Goal: Contribute content

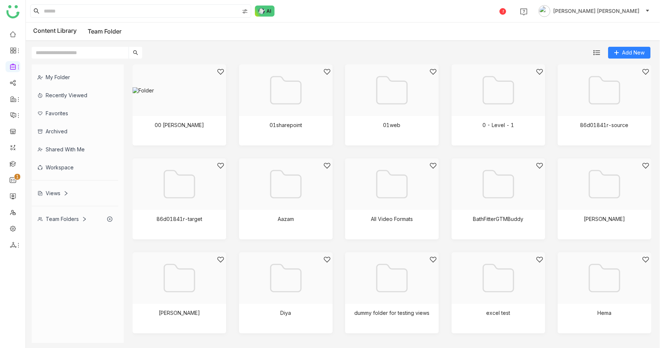
scroll to position [377, 0]
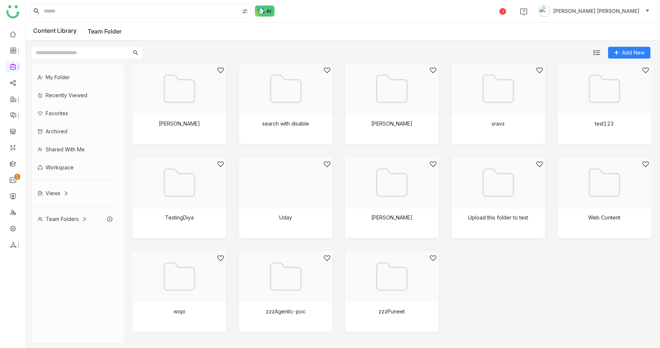
click at [64, 214] on div "Team Folders" at bounding box center [75, 219] width 87 height 18
click at [625, 52] on span "Add New" at bounding box center [633, 53] width 22 height 8
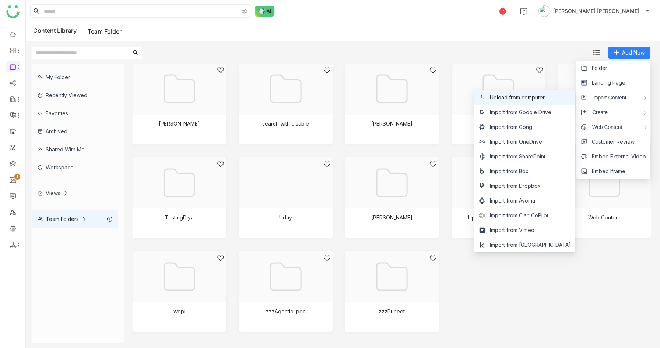
click at [544, 98] on span "Upload from computer" at bounding box center [517, 98] width 55 height 8
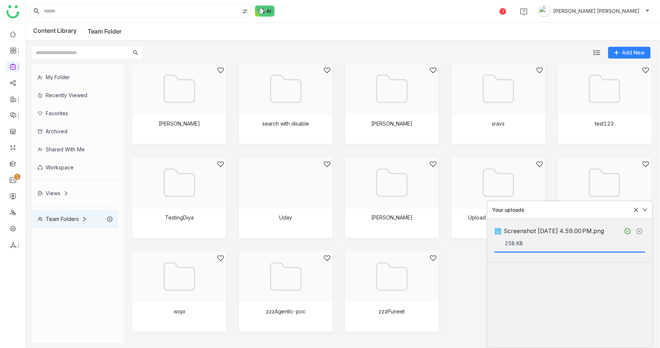
click at [634, 209] on icon at bounding box center [635, 209] width 5 height 5
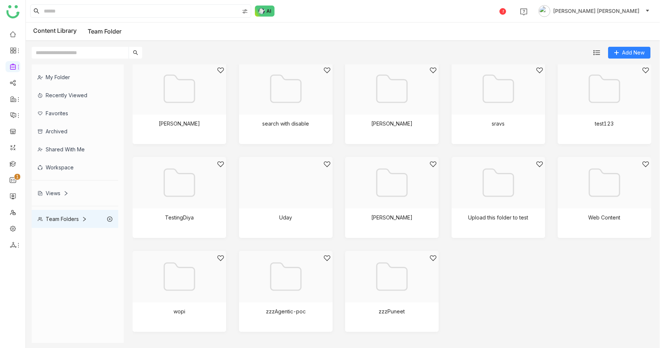
click at [67, 214] on div "Team Folders" at bounding box center [75, 219] width 87 height 18
click at [66, 161] on div "Workspace" at bounding box center [75, 167] width 87 height 18
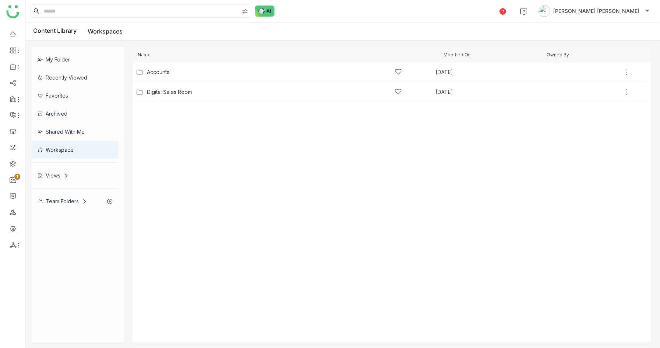
click at [61, 199] on div "Team Folders" at bounding box center [62, 201] width 49 height 6
